Goal: Task Accomplishment & Management: Use online tool/utility

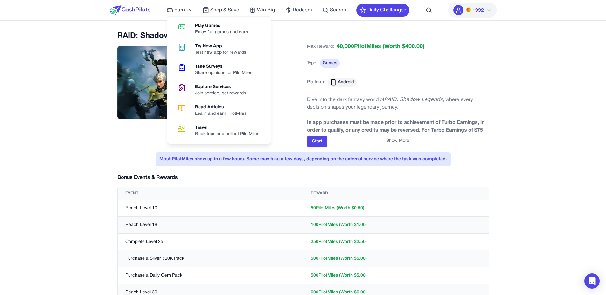
click at [148, 7] on img at bounding box center [130, 10] width 41 height 10
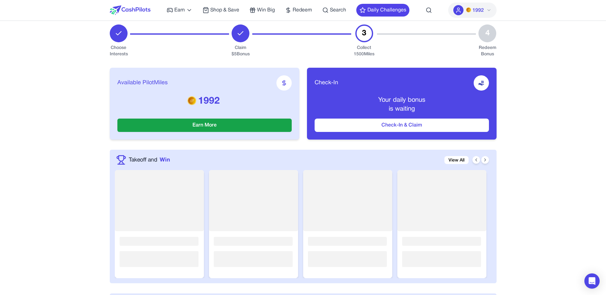
scroll to position [73, 0]
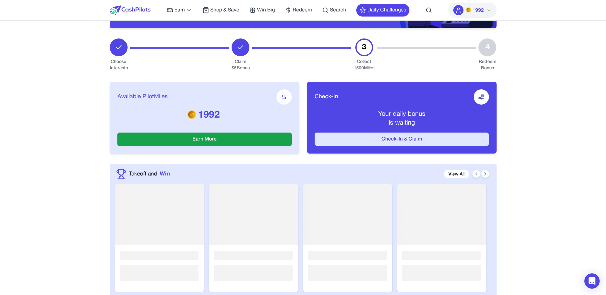
click at [426, 146] on button "Check-In & Claim" at bounding box center [402, 139] width 174 height 13
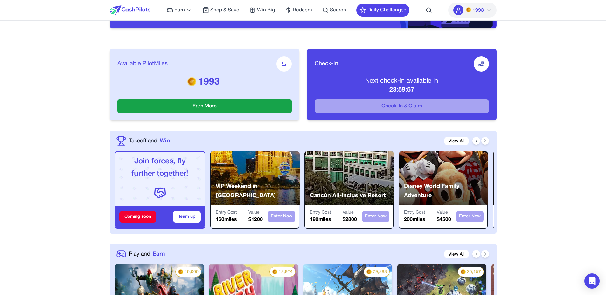
scroll to position [0, 0]
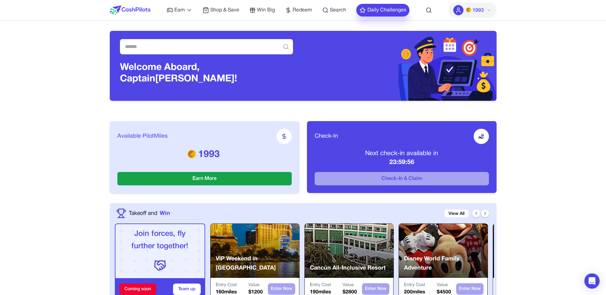
click at [384, 6] on button "Daily Challenges" at bounding box center [382, 10] width 53 height 13
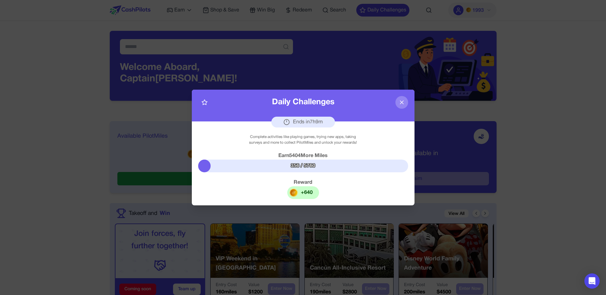
click at [295, 192] on img at bounding box center [294, 193] width 8 height 8
click at [400, 109] on div "Daily Challenges Ends in 7 h 9 m" at bounding box center [303, 106] width 223 height 32
click at [400, 104] on icon at bounding box center [401, 102] width 3 height 3
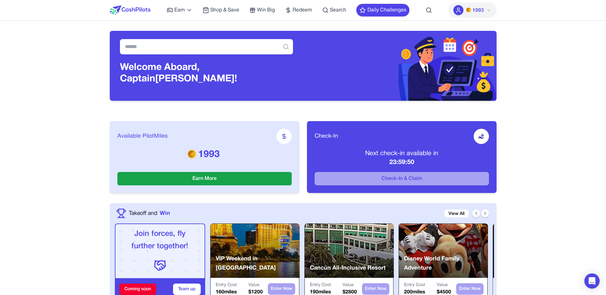
click at [146, 14] on img at bounding box center [130, 10] width 41 height 10
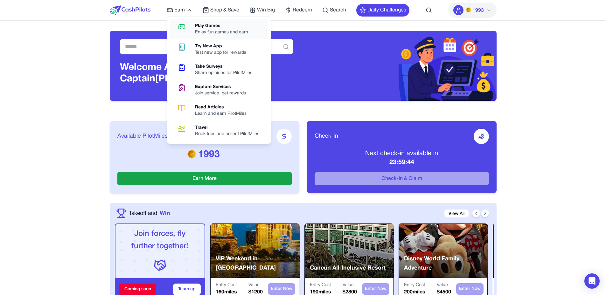
click at [191, 22] on link "Play Games Enjoy fun games and earn" at bounding box center [219, 29] width 98 height 20
